Goal: Find specific page/section: Find specific page/section

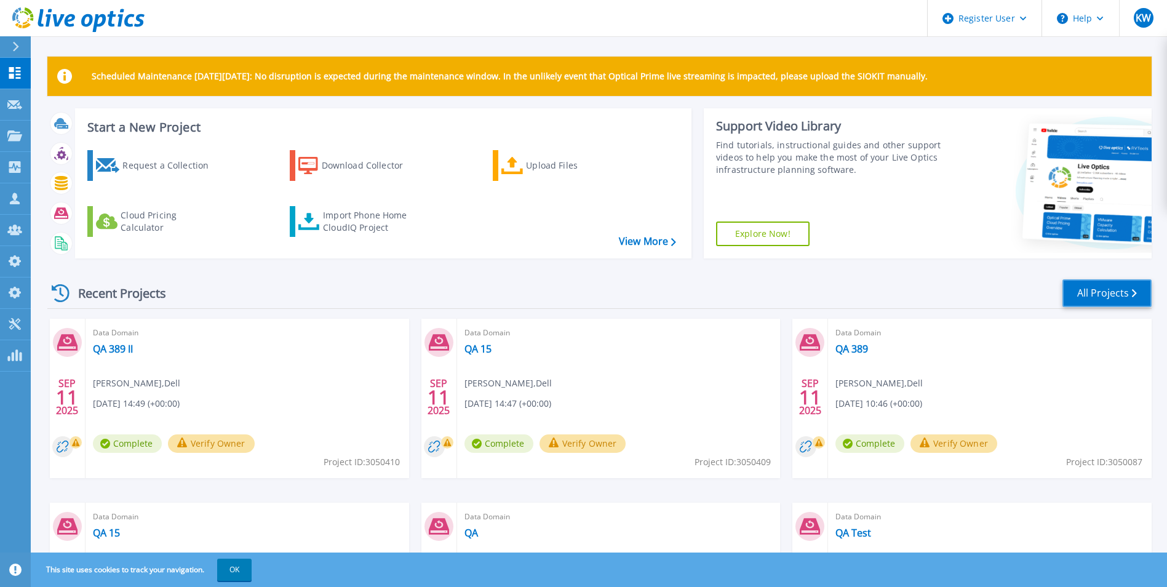
click at [1113, 286] on link "All Projects" at bounding box center [1107, 293] width 89 height 28
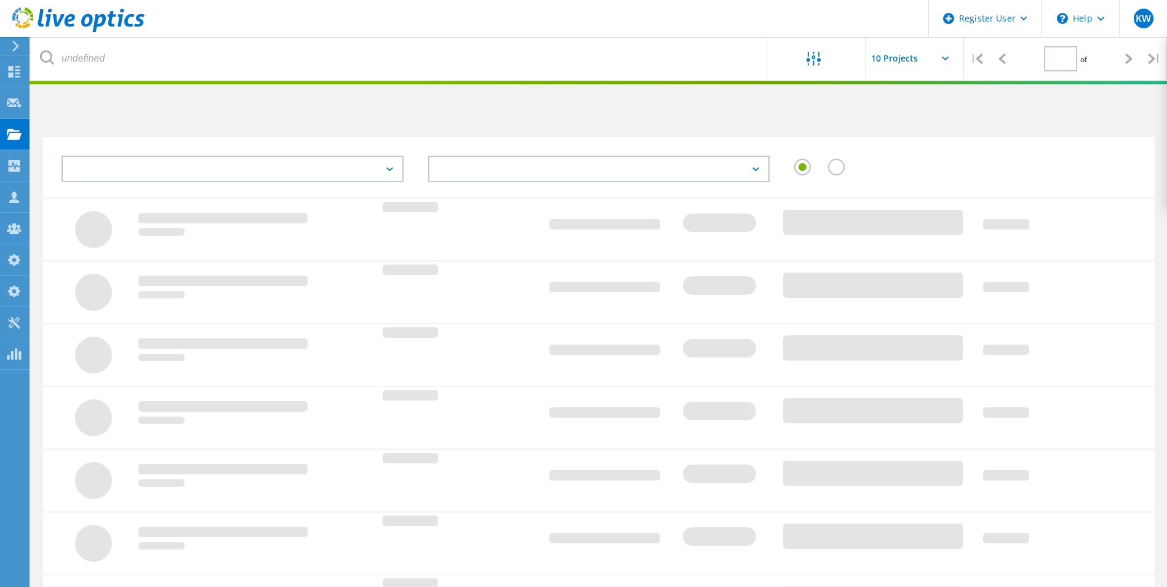
type input "1"
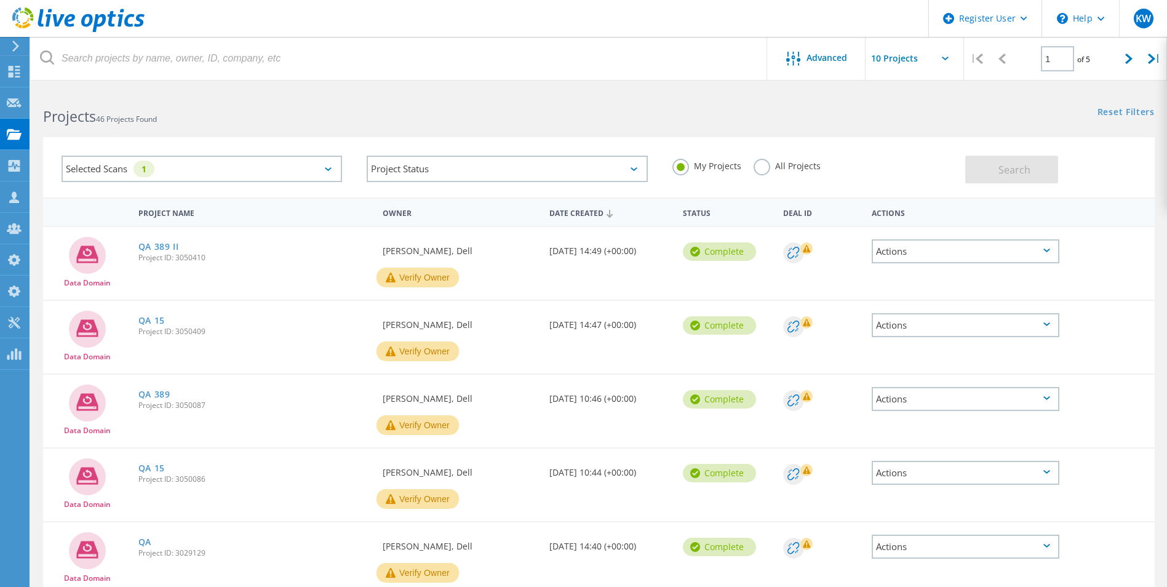
click at [767, 170] on label "All Projects" at bounding box center [787, 165] width 67 height 12
click at [0, 0] on input "All Projects" at bounding box center [0, 0] width 0 height 0
click at [1014, 172] on span "Search" at bounding box center [1015, 170] width 32 height 14
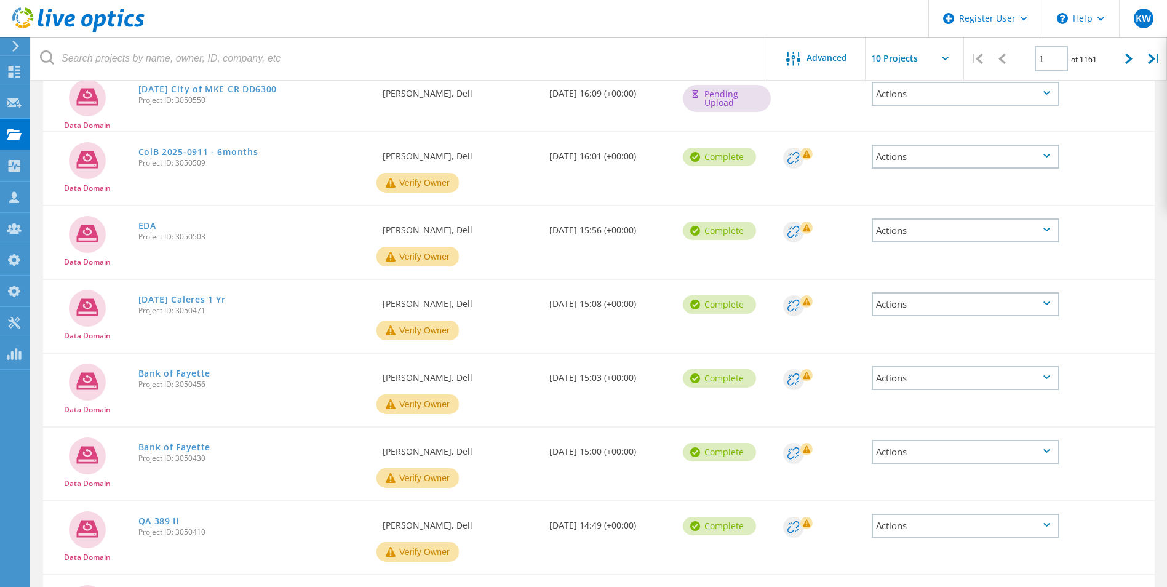
scroll to position [161, 0]
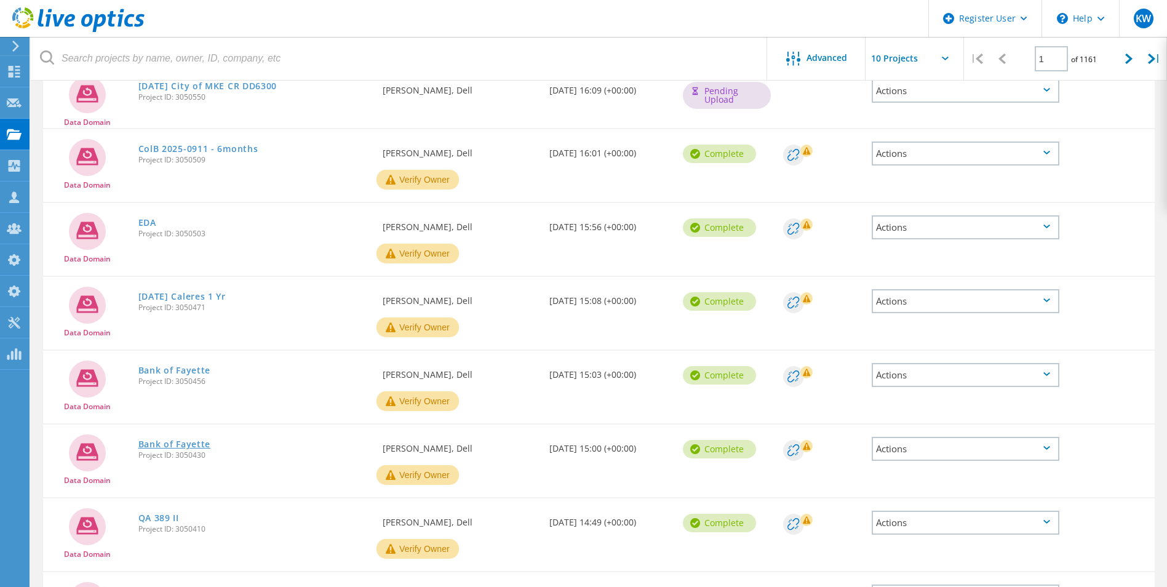
drag, startPoint x: 186, startPoint y: 437, endPoint x: 176, endPoint y: 441, distance: 11.1
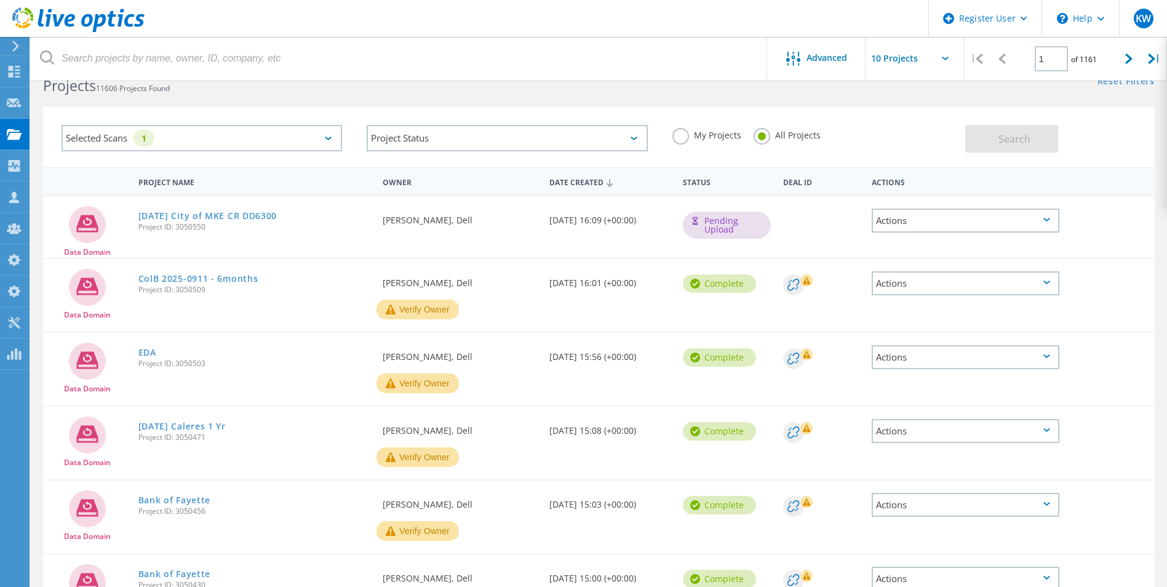
scroll to position [0, 0]
